Goal: Task Accomplishment & Management: Manage account settings

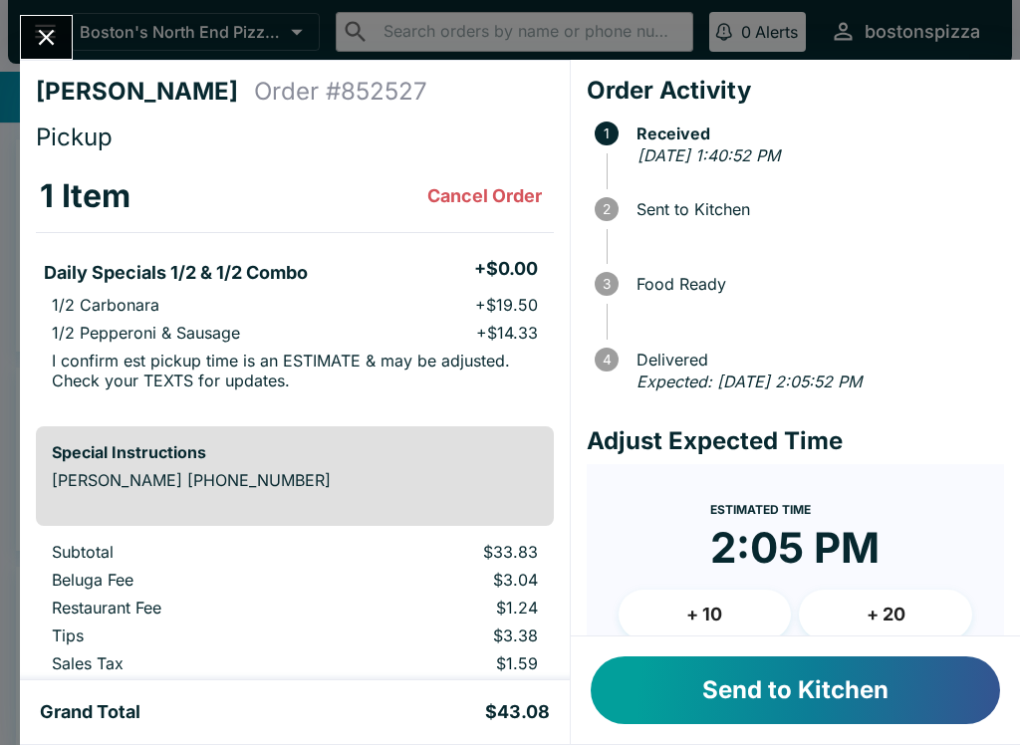
click at [698, 606] on button "+ 10" at bounding box center [705, 615] width 173 height 50
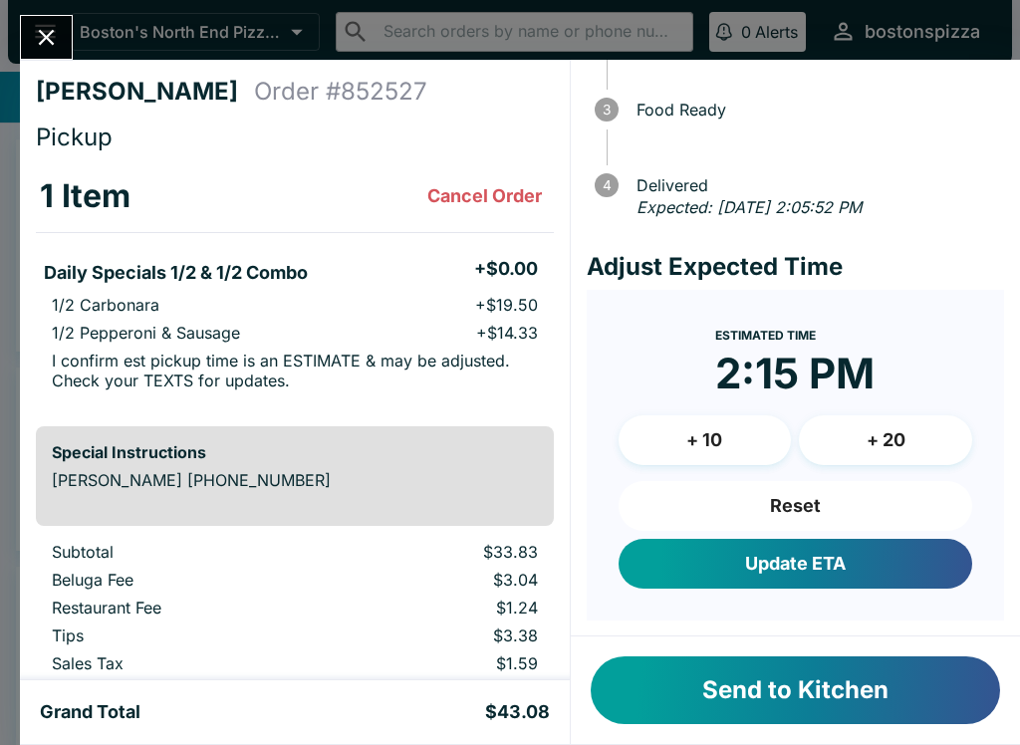
scroll to position [172, 0]
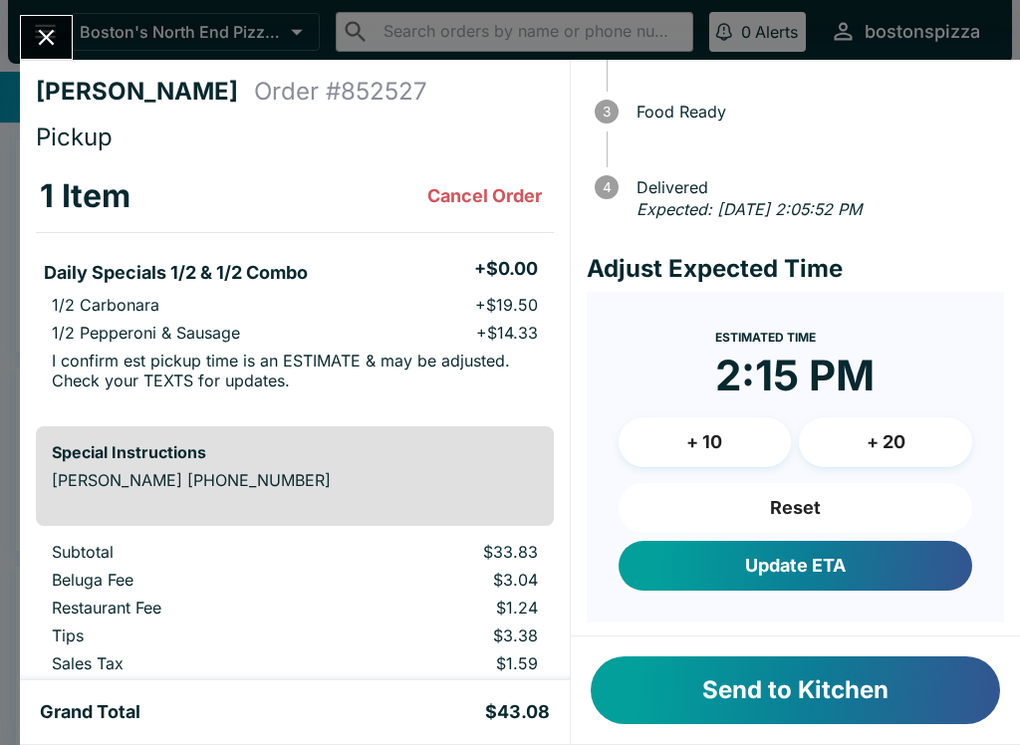
click at [771, 559] on button "Update ETA" at bounding box center [796, 566] width 354 height 50
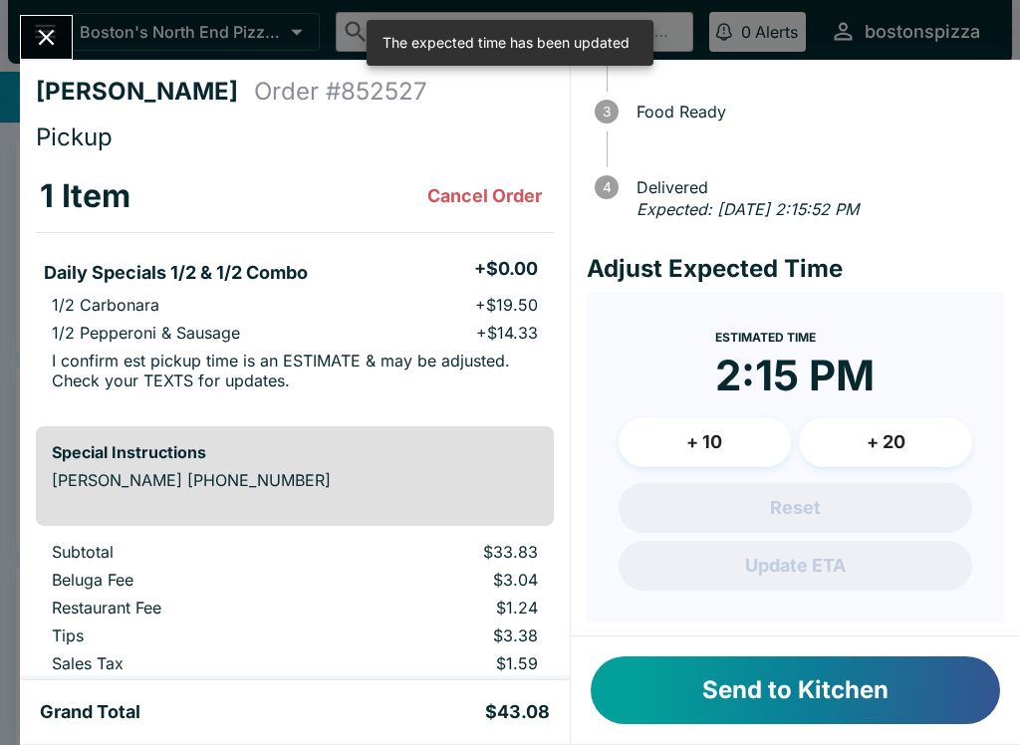
click at [706, 691] on button "Send to Kitchen" at bounding box center [796, 691] width 410 height 68
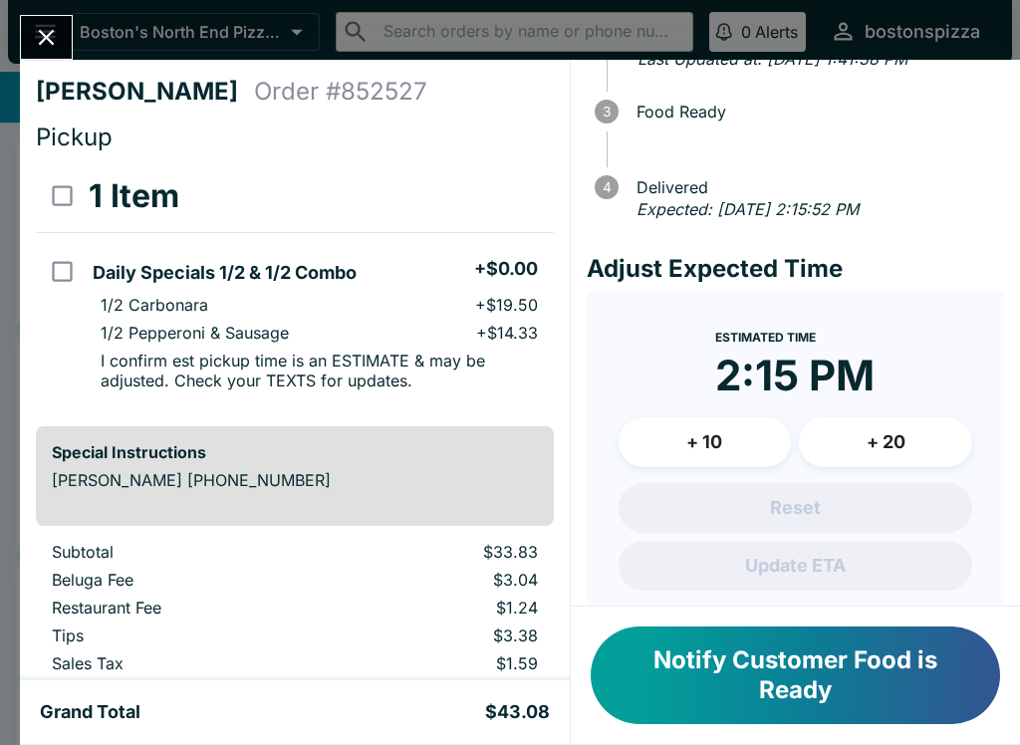
click at [34, 11] on div "[PERSON_NAME] Order # 852527 Pickup 1 Item Daily Specials 1/2 & 1/2 Combo + $0.…" at bounding box center [510, 372] width 1020 height 745
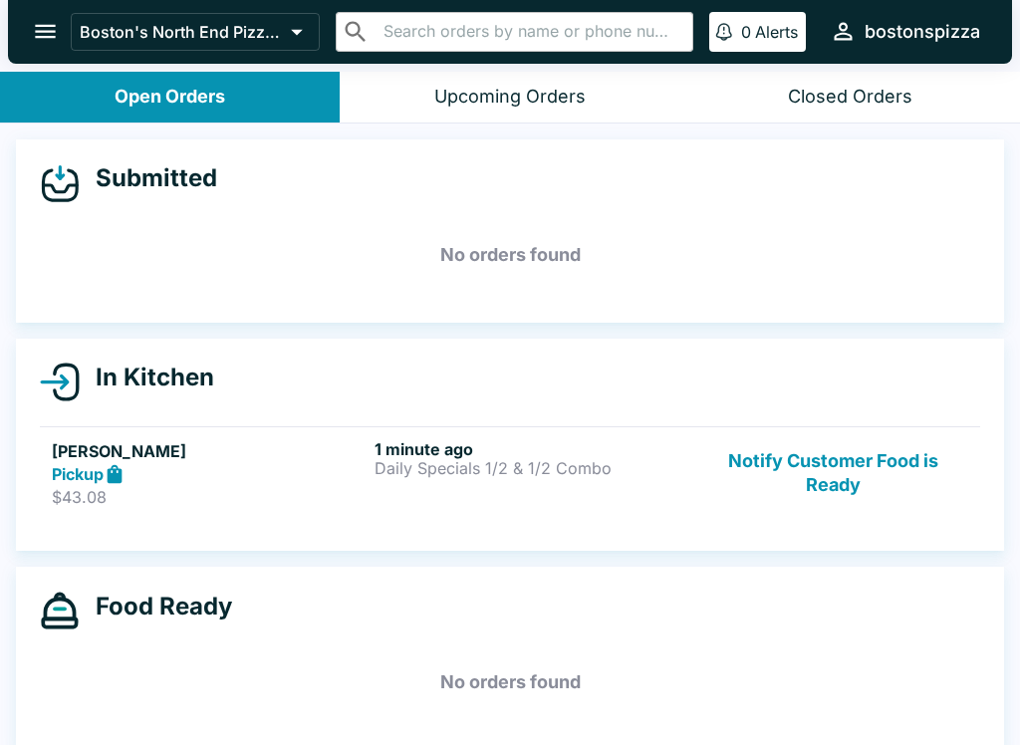
click at [848, 469] on button "Notify Customer Food is Ready" at bounding box center [833, 473] width 270 height 69
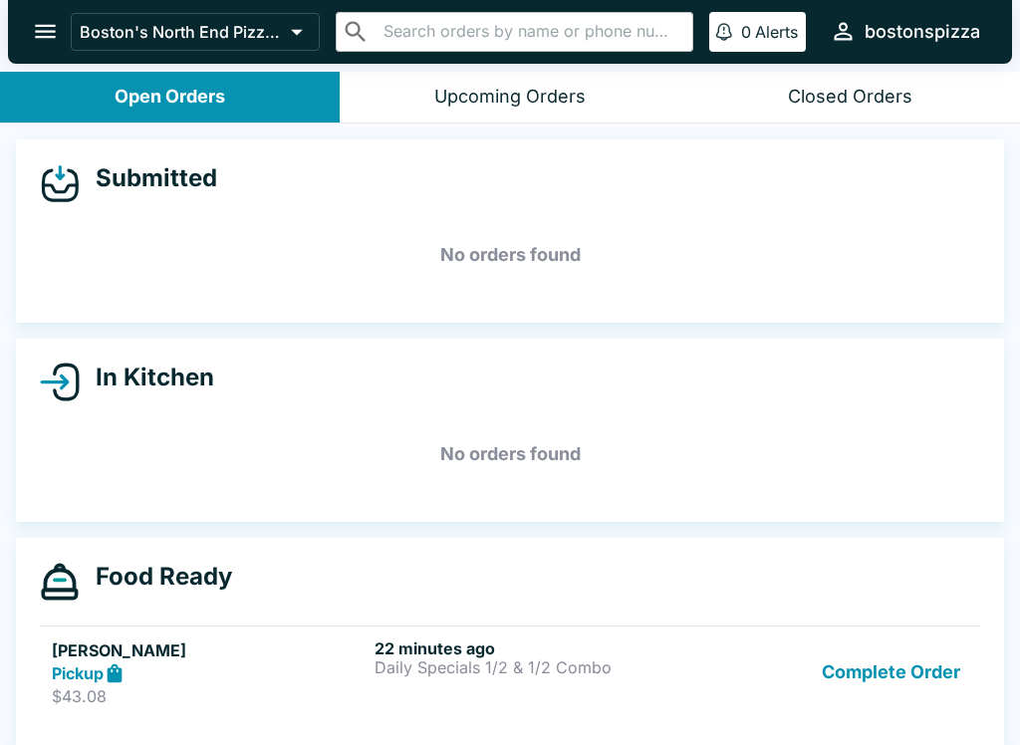
click at [874, 669] on button "Complete Order" at bounding box center [891, 673] width 154 height 69
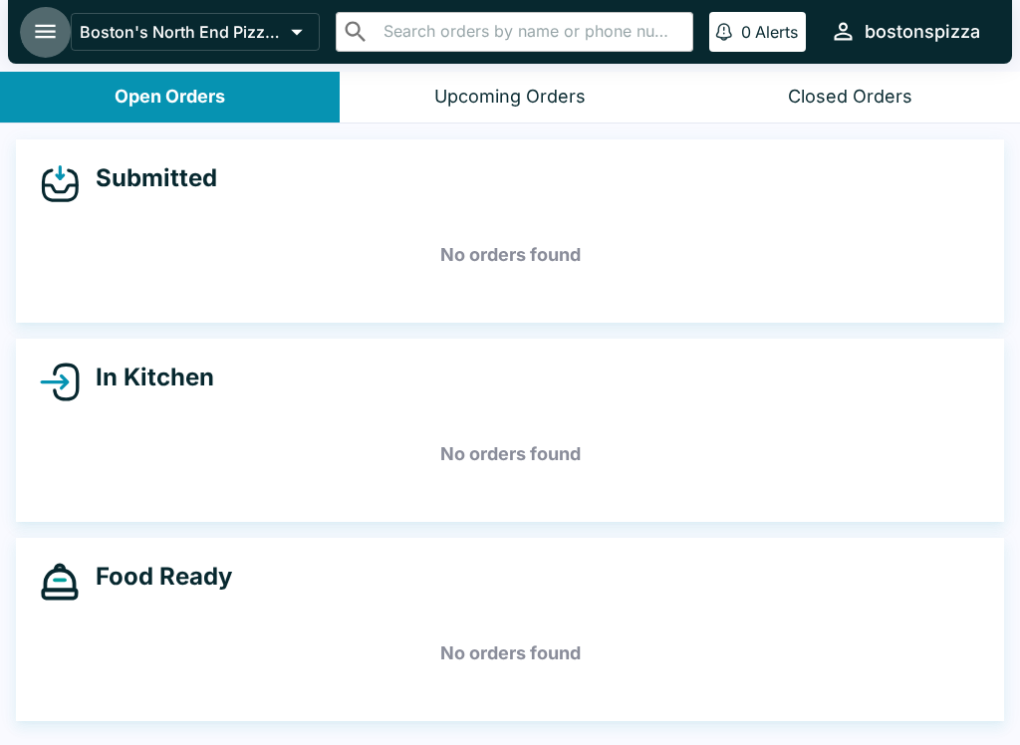
click at [33, 19] on icon "open drawer" at bounding box center [45, 31] width 27 height 27
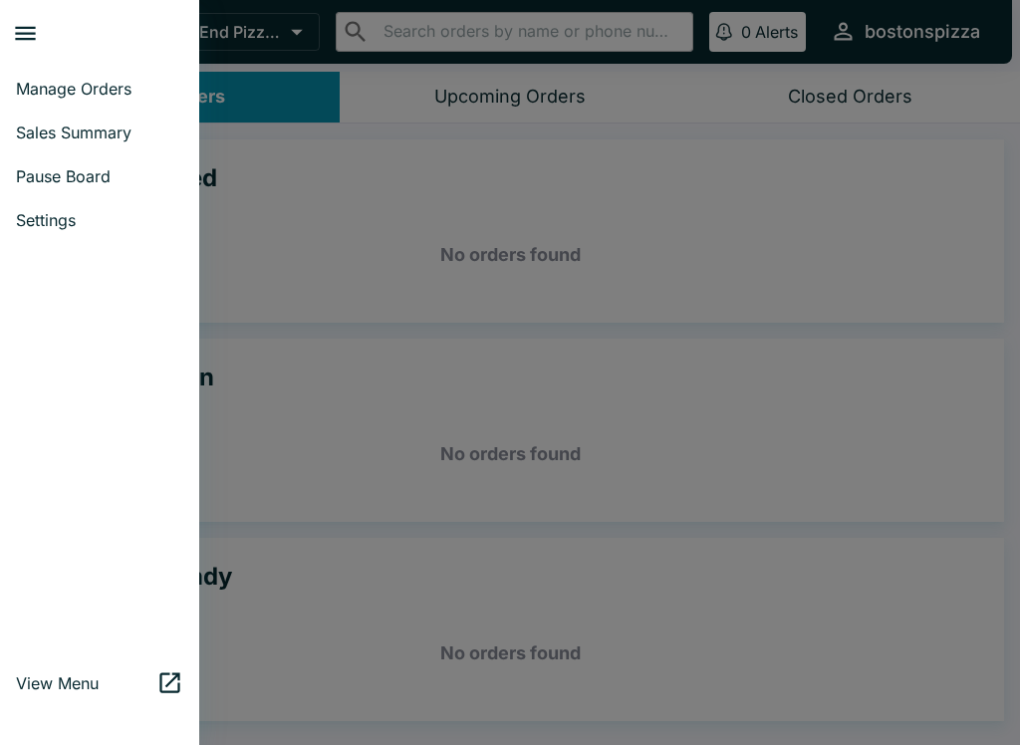
click at [98, 97] on span "Manage Orders" at bounding box center [99, 89] width 167 height 20
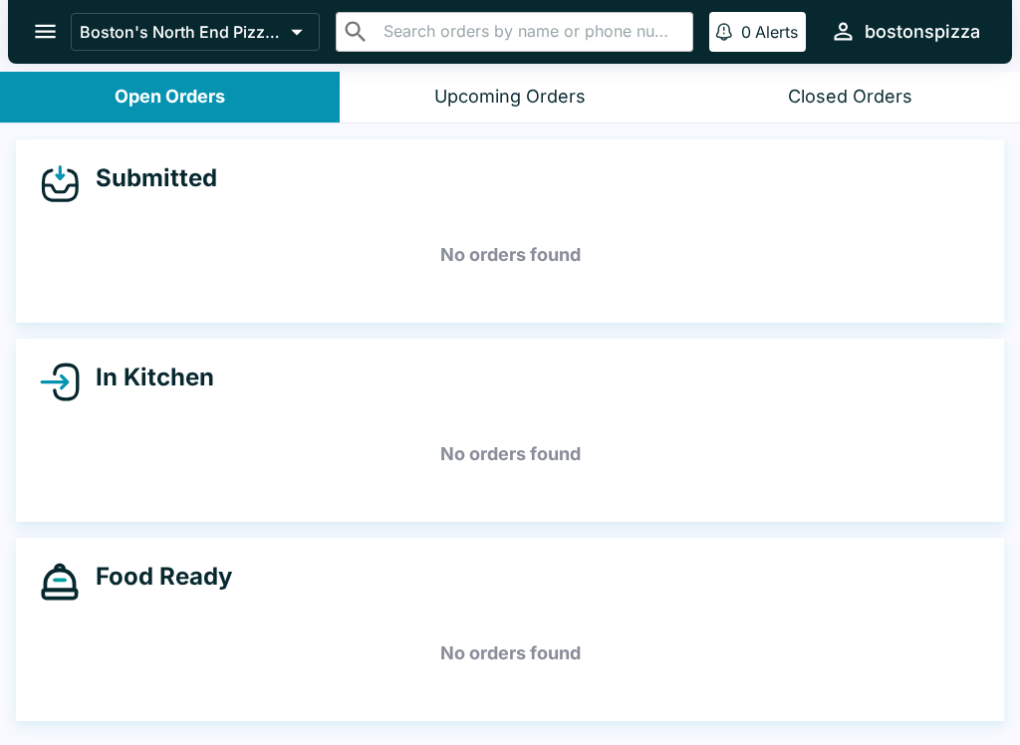
click at [41, 21] on icon "open drawer" at bounding box center [45, 31] width 27 height 27
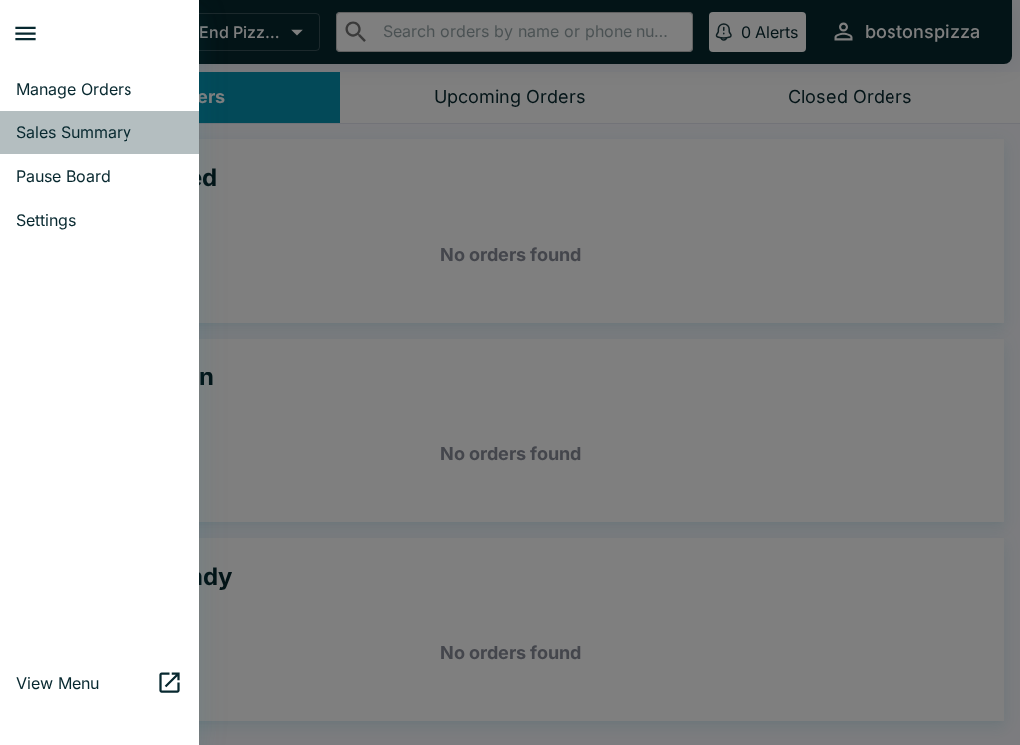
click at [84, 126] on span "Sales Summary" at bounding box center [99, 133] width 167 height 20
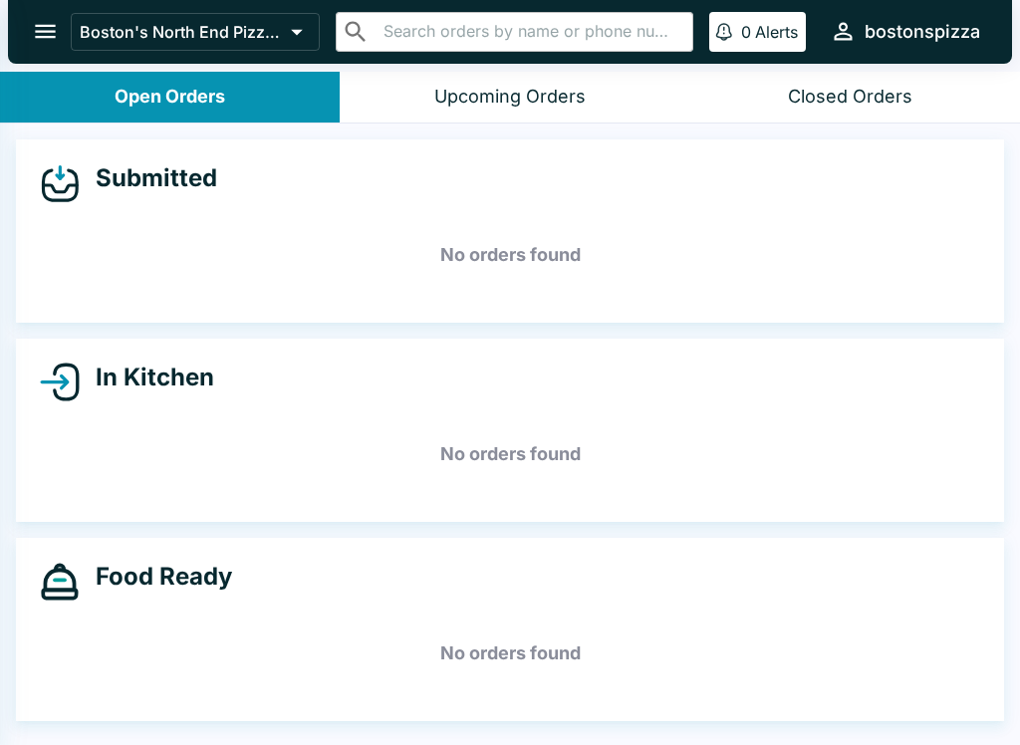
select select "03:00"
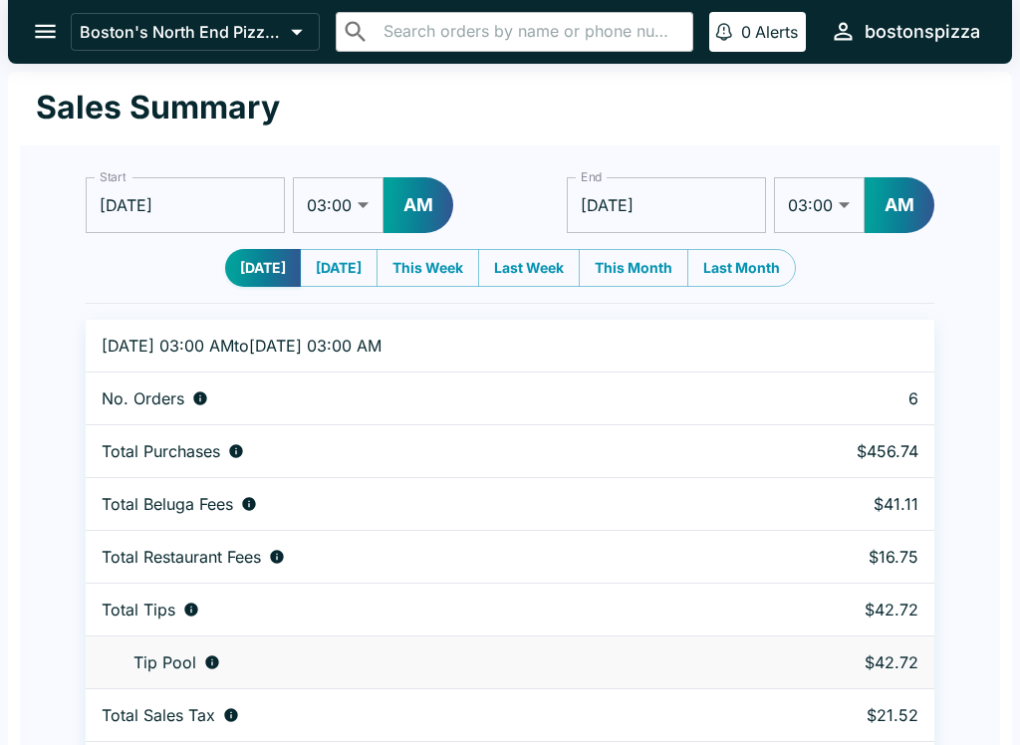
click at [53, 20] on icon "open drawer" at bounding box center [45, 31] width 27 height 27
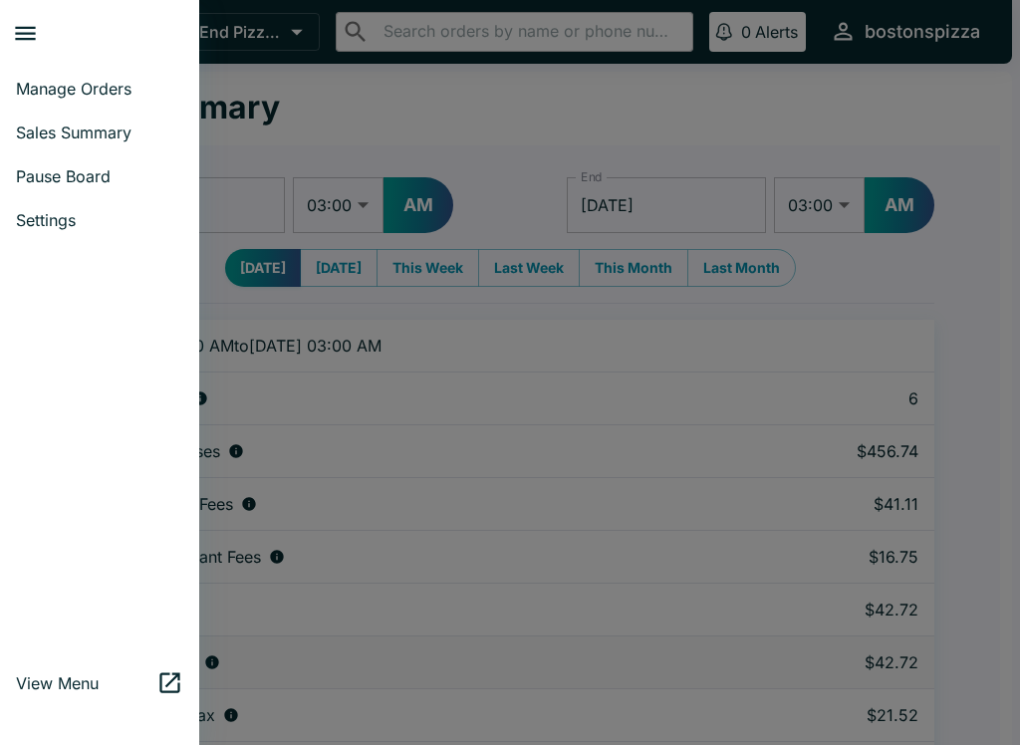
click at [97, 87] on span "Manage Orders" at bounding box center [99, 89] width 167 height 20
